Goal: Find specific page/section: Find specific page/section

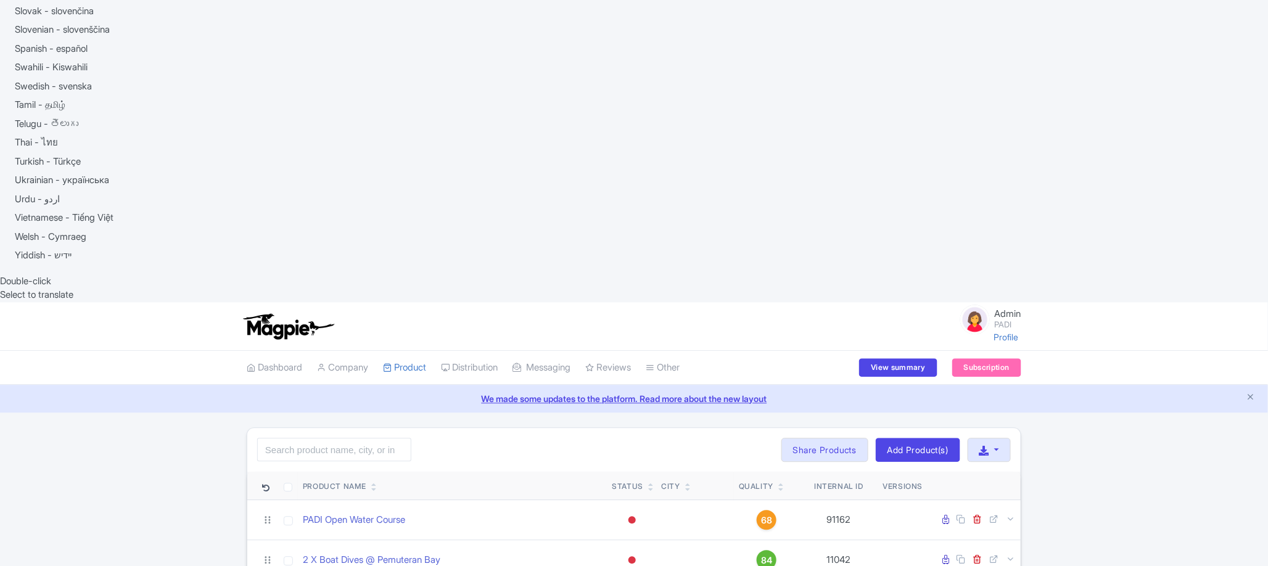
scroll to position [994, 0]
